Goal: Information Seeking & Learning: Learn about a topic

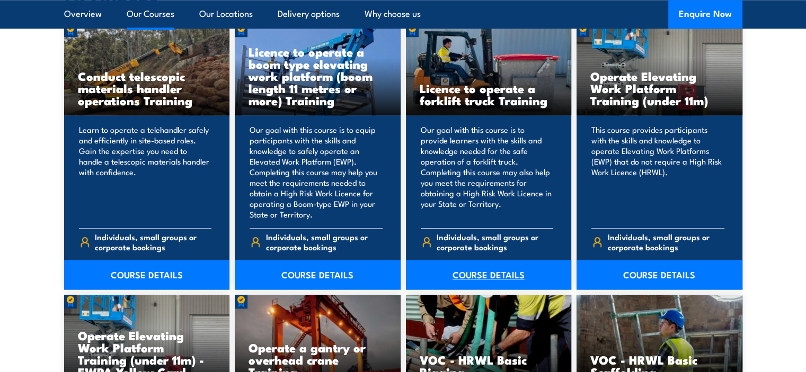
scroll to position [900, 0]
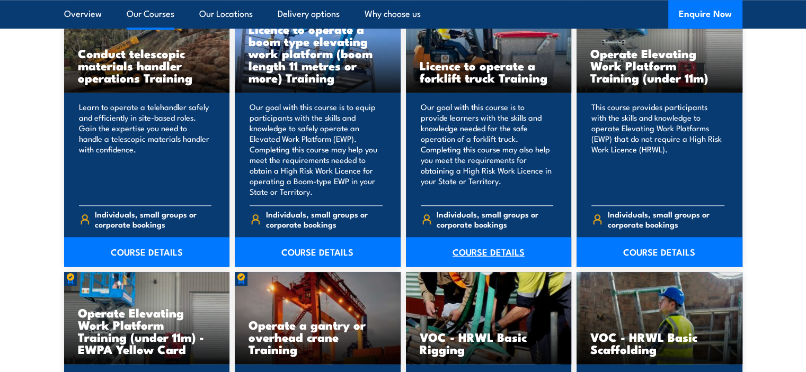
click at [499, 254] on link "COURSE DETAILS" at bounding box center [489, 252] width 166 height 30
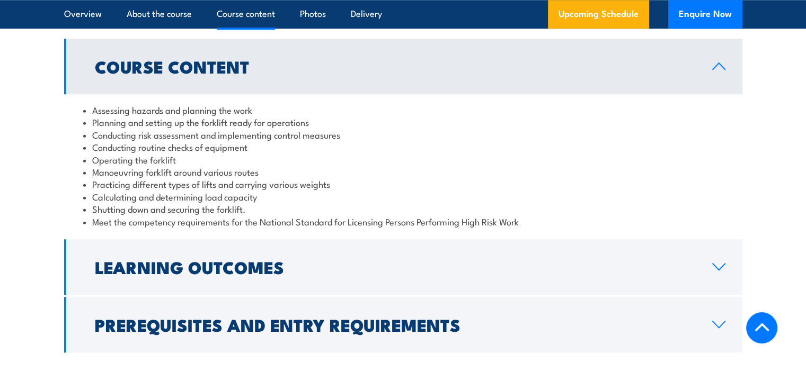
scroll to position [953, 0]
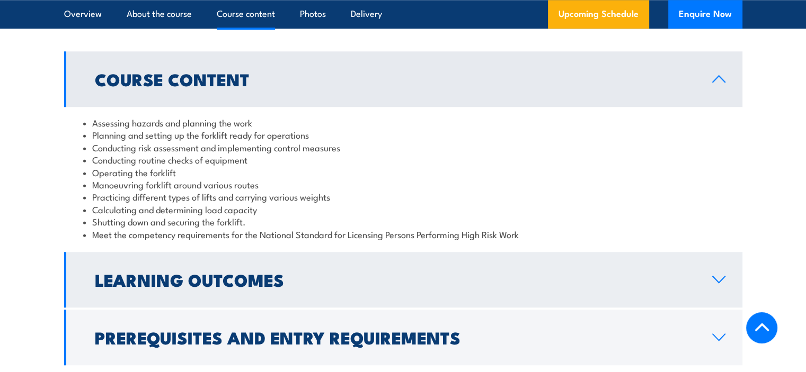
click at [305, 271] on link "Learning Outcomes" at bounding box center [403, 280] width 678 height 56
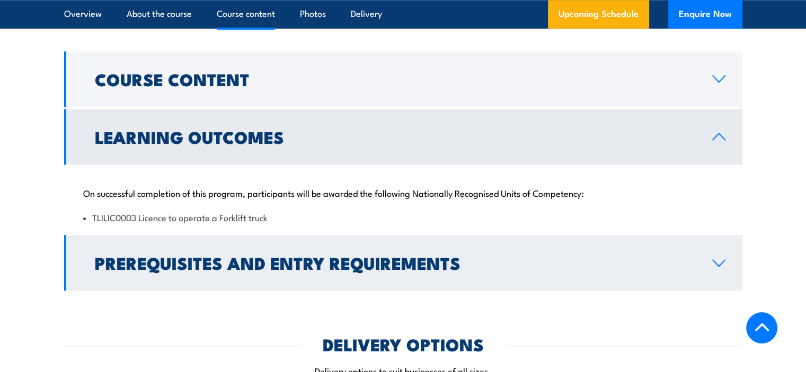
click at [409, 270] on h2 "Prerequisites and Entry Requirements" at bounding box center [395, 262] width 600 height 15
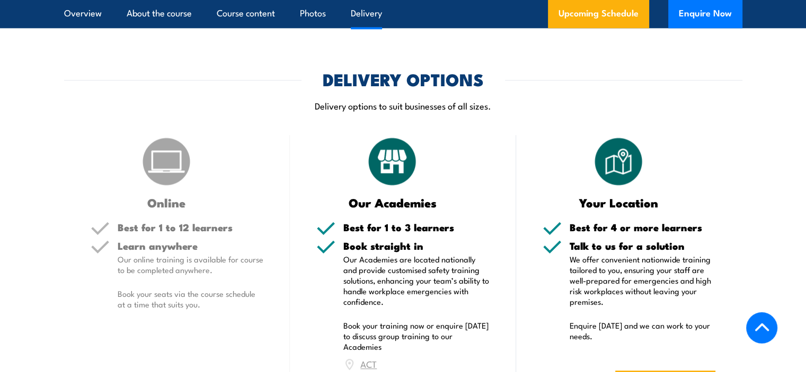
scroll to position [1430, 0]
